Goal: Navigation & Orientation: Go to known website

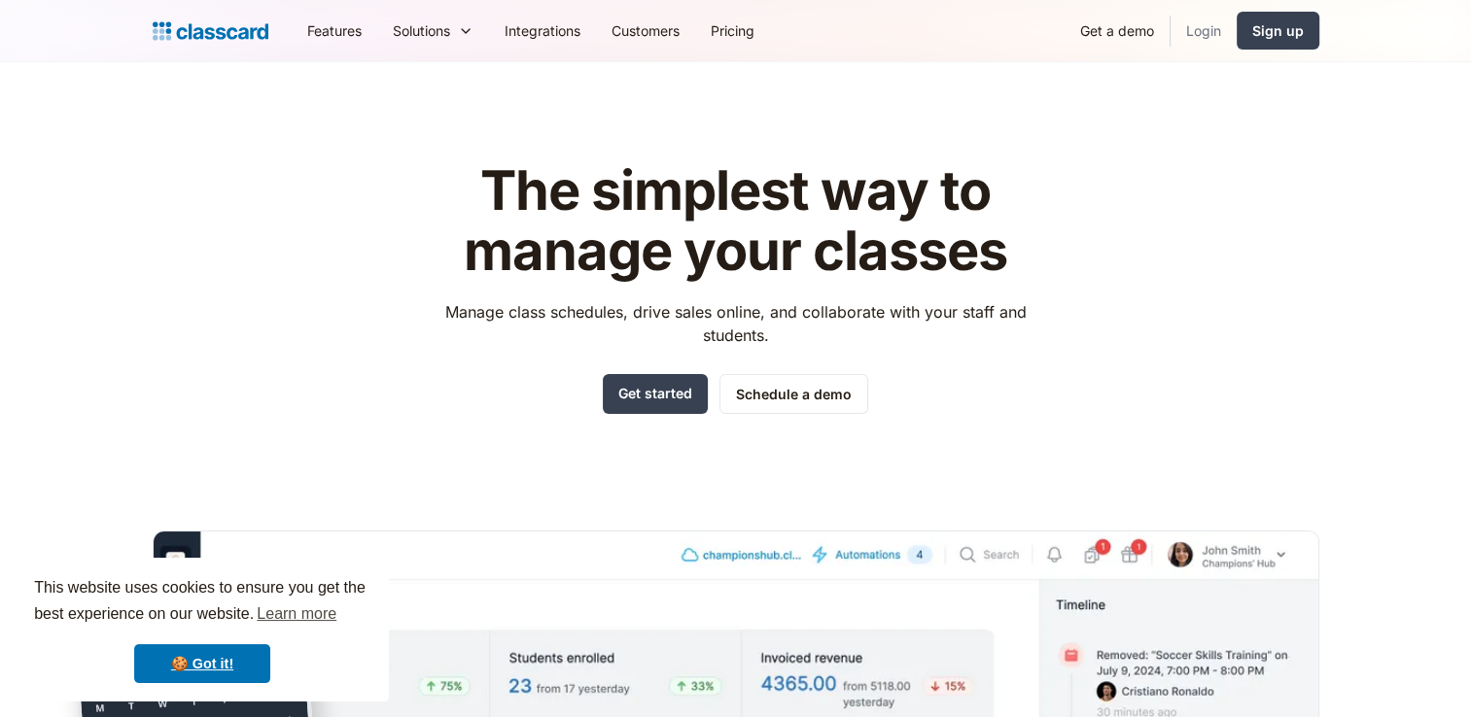
click at [1211, 43] on link "Login" at bounding box center [1203, 31] width 66 height 44
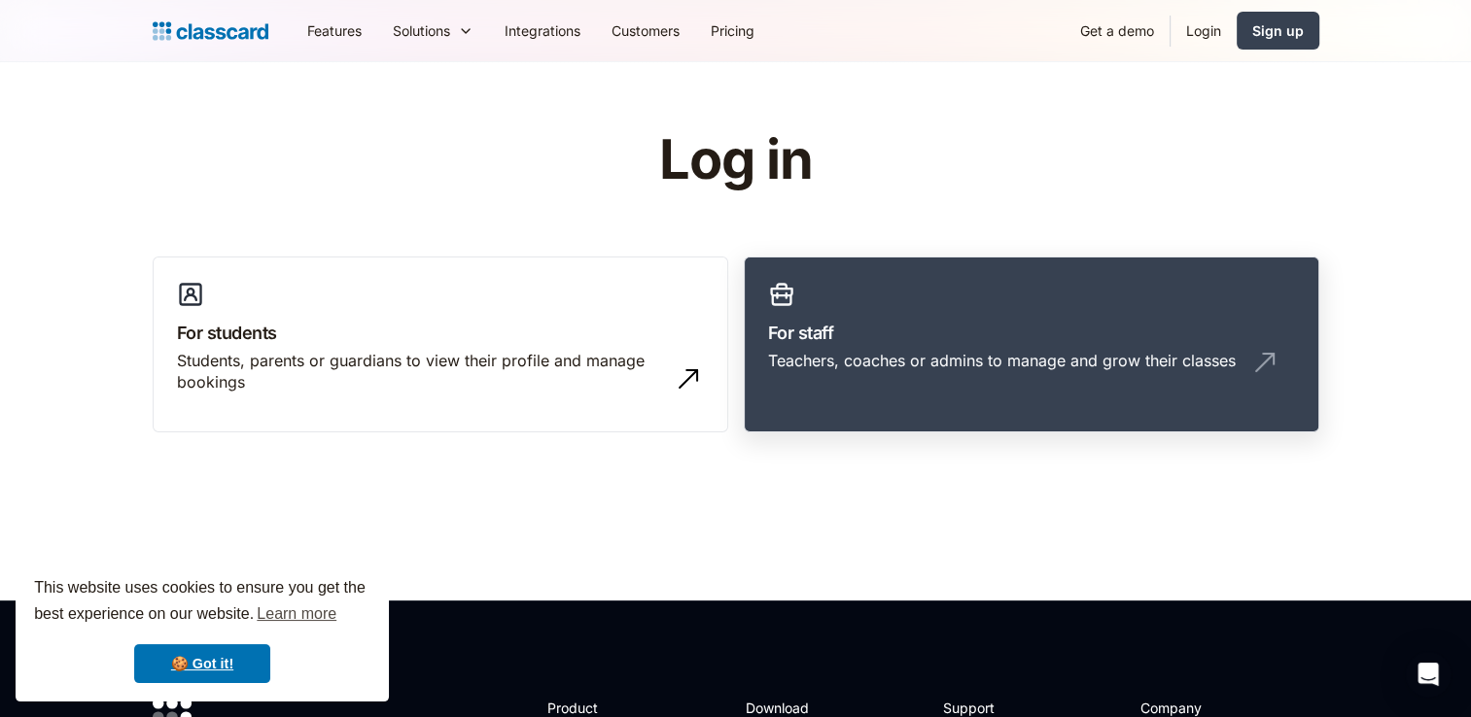
click at [949, 391] on link "For staff Teachers, coaches or admins to manage and grow their classes" at bounding box center [1031, 345] width 575 height 177
